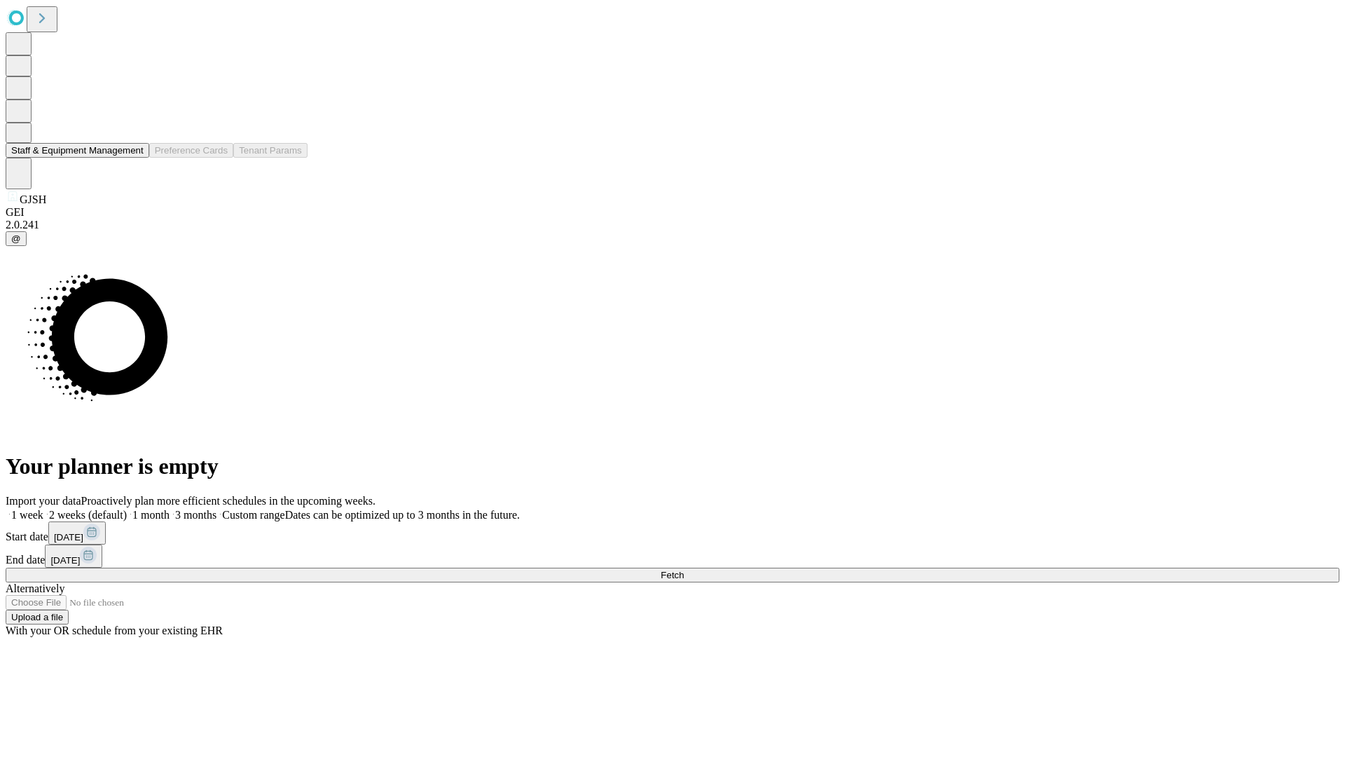
click at [134, 158] on button "Staff & Equipment Management" at bounding box center [78, 150] width 144 height 15
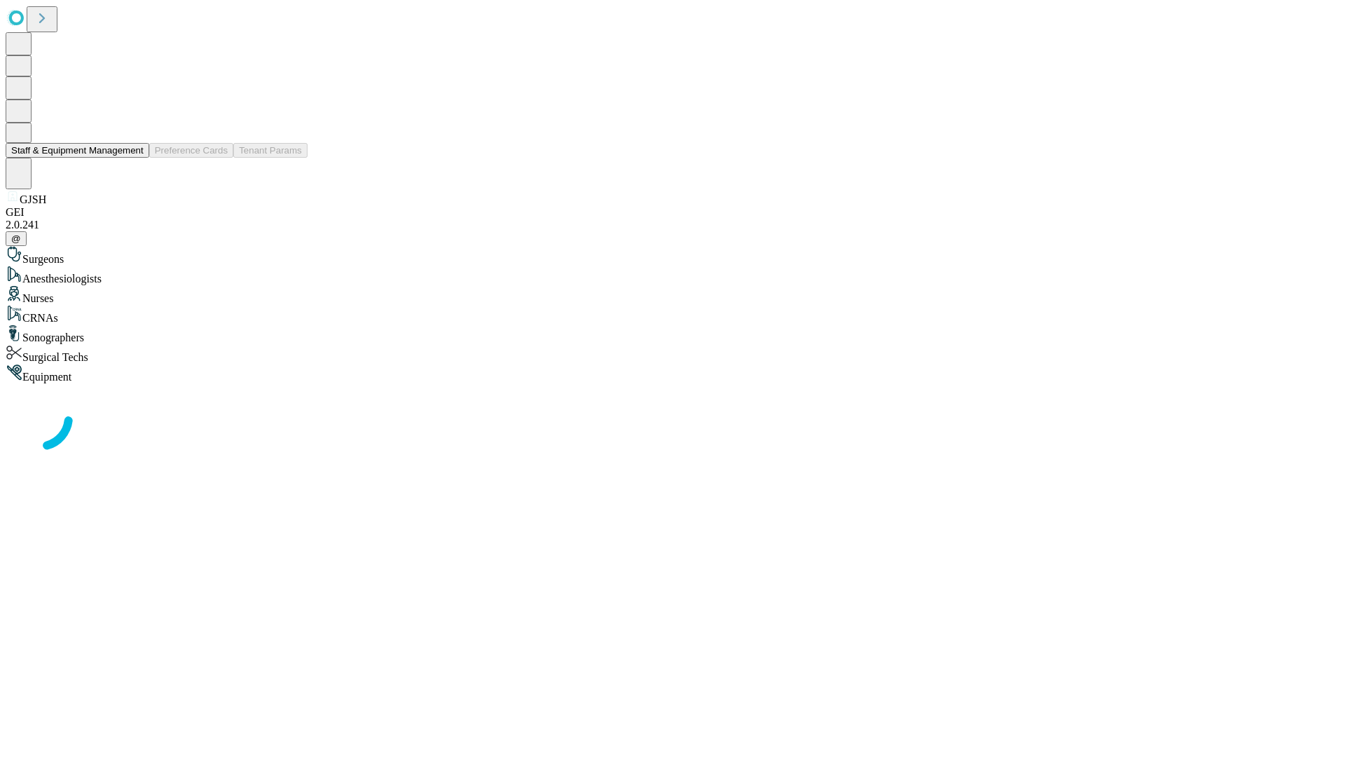
click at [134, 158] on button "Staff & Equipment Management" at bounding box center [78, 150] width 144 height 15
